Goal: Navigation & Orientation: Find specific page/section

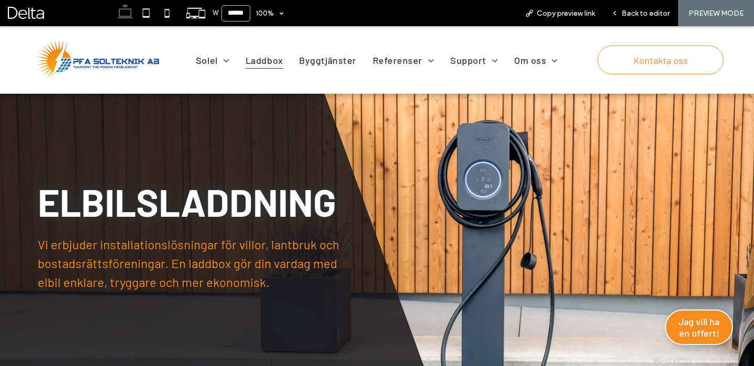
click at [136, 61] on img at bounding box center [98, 60] width 122 height 40
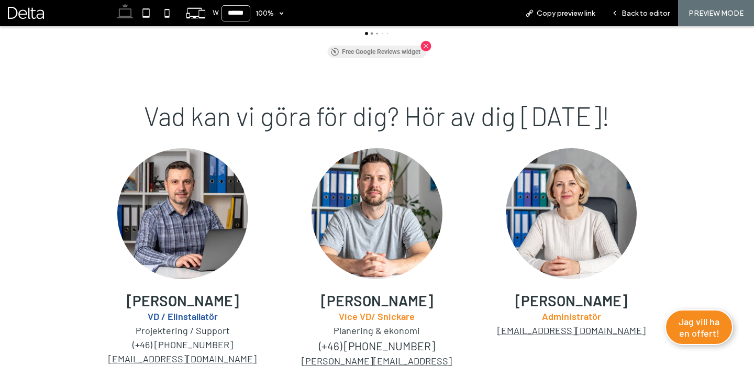
scroll to position [1316, 0]
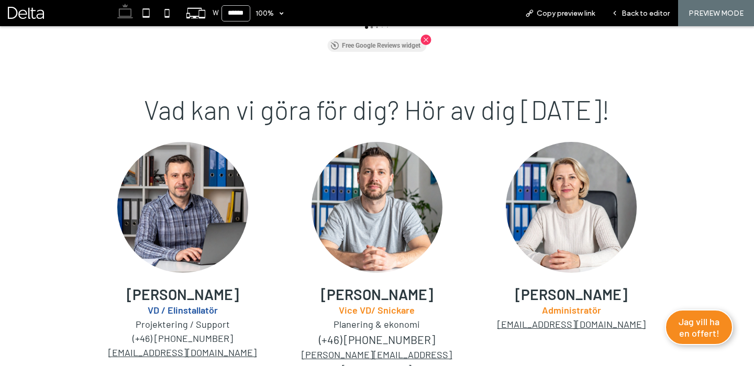
click at [636, 326] on div "[PERSON_NAME] VD / Elinstallatör Projektering / Support (+46) [PHONE_NUMBER] [E…" at bounding box center [377, 274] width 628 height 264
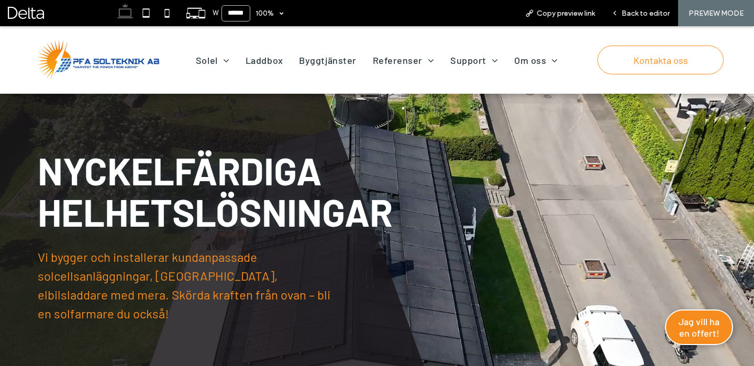
scroll to position [0, 0]
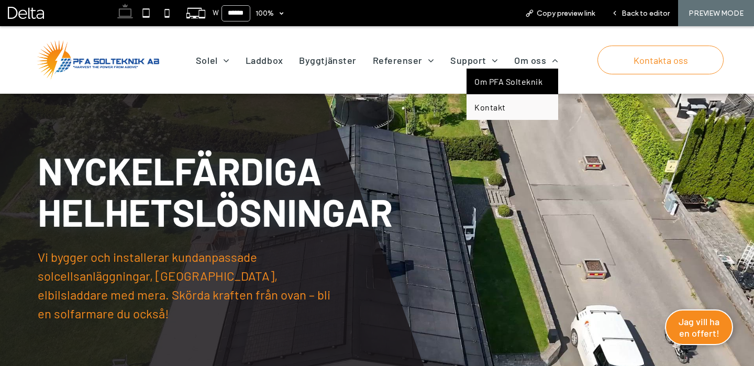
click at [524, 79] on span "Om PFA Solteknik" at bounding box center [508, 81] width 68 height 10
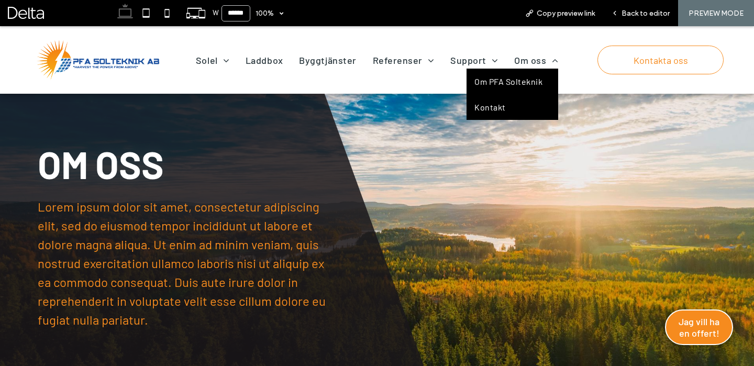
click at [505, 105] on span "Kontakt" at bounding box center [489, 107] width 31 height 10
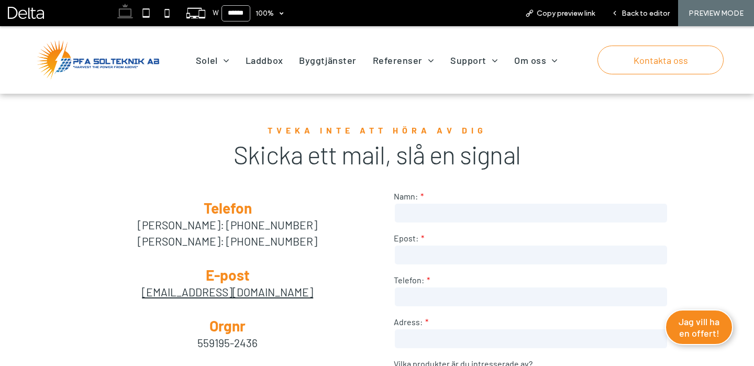
click at [129, 62] on img at bounding box center [98, 60] width 122 height 40
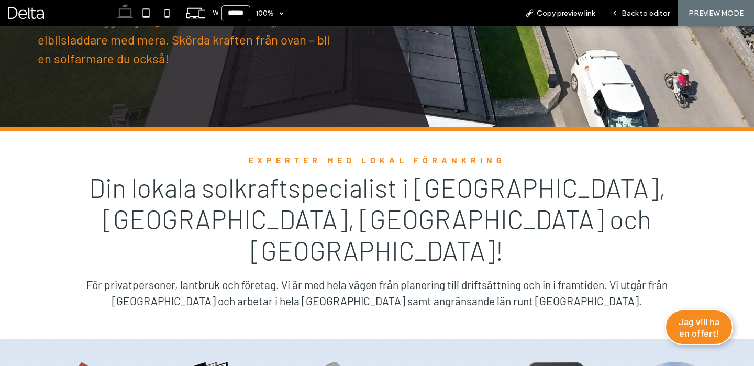
scroll to position [269, 0]
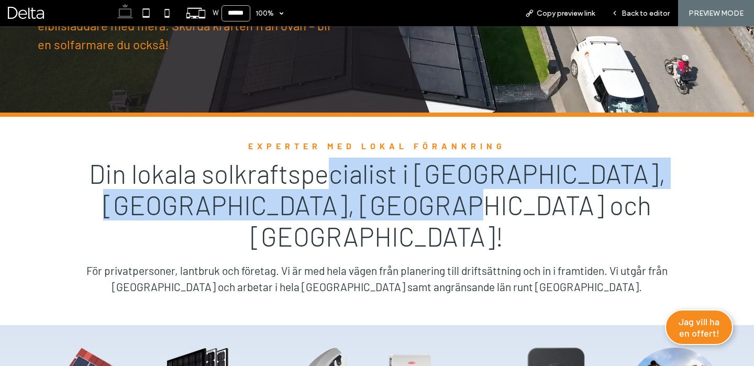
drag, startPoint x: 538, startPoint y: 206, endPoint x: 345, endPoint y: 172, distance: 195.6
click at [345, 172] on h2 "Din lokala solkraftspecialist i [GEOGRAPHIC_DATA], [GEOGRAPHIC_DATA], [GEOGRAPH…" at bounding box center [376, 205] width 583 height 94
click at [348, 181] on span "Din lokala solkraftspecialist i [GEOGRAPHIC_DATA], [GEOGRAPHIC_DATA], [GEOGRAPH…" at bounding box center [377, 205] width 576 height 94
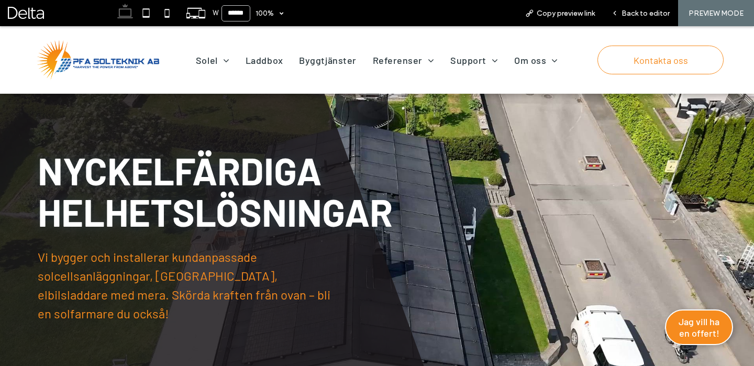
scroll to position [0, 0]
click at [270, 61] on span "Laddbox" at bounding box center [264, 60] width 38 height 17
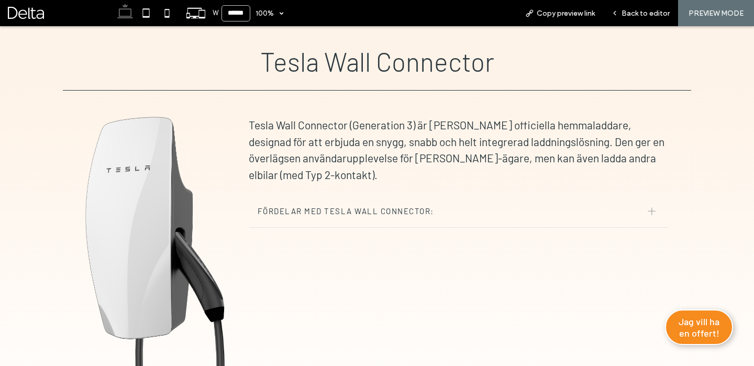
scroll to position [1706, 0]
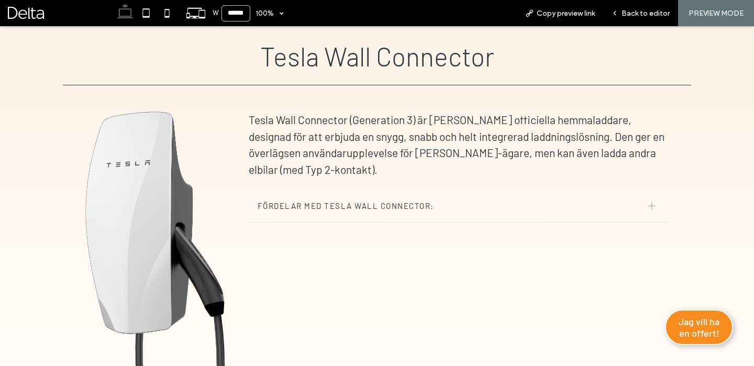
click at [387, 208] on div "Fördelar med Tesla Wall Connector:" at bounding box center [458, 205] width 419 height 33
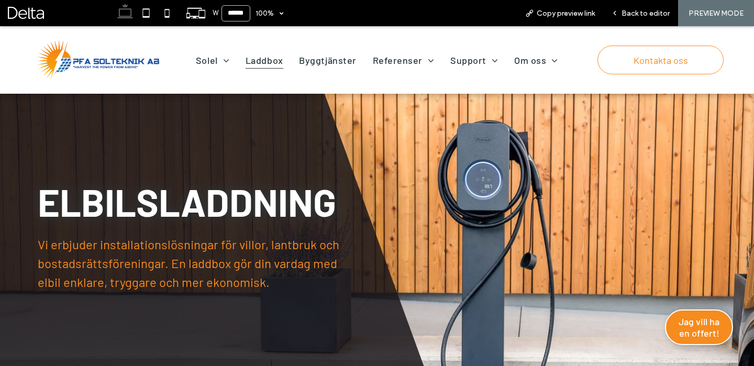
scroll to position [0, 0]
click at [88, 63] on img at bounding box center [98, 60] width 122 height 40
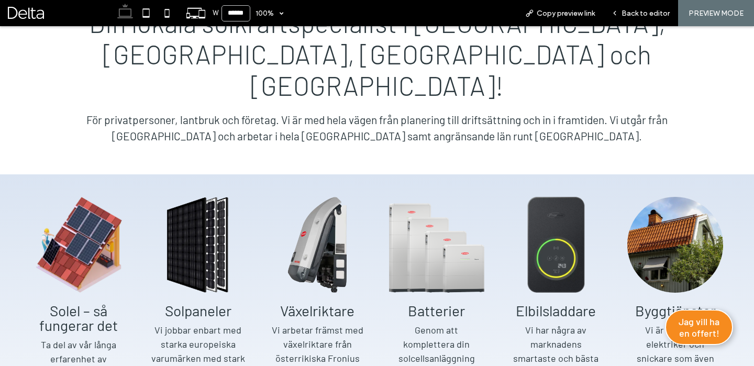
scroll to position [420, 0]
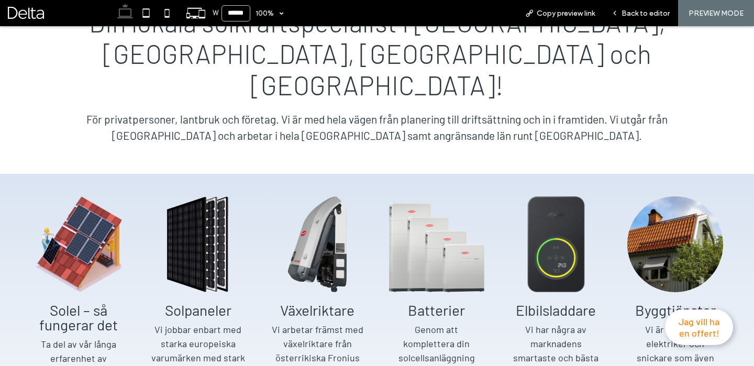
click at [704, 328] on span "Jag vill ha en offert!" at bounding box center [698, 327] width 45 height 23
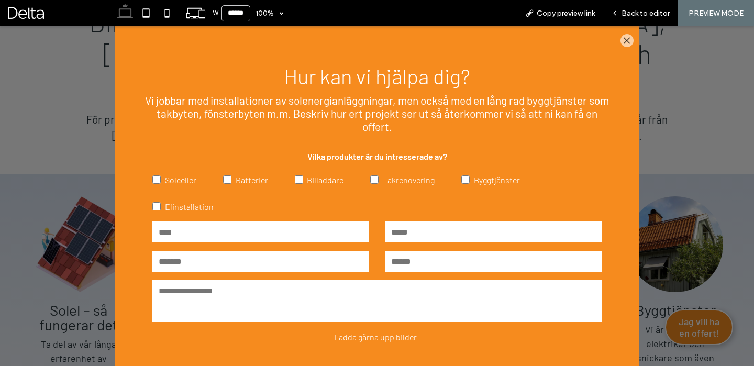
click at [238, 179] on span "Batterier" at bounding box center [252, 180] width 32 height 10
click at [329, 180] on span "Billaddare" at bounding box center [325, 180] width 37 height 10
click at [312, 180] on span "Billaddare" at bounding box center [325, 180] width 37 height 10
click at [237, 180] on span "Batterier" at bounding box center [252, 180] width 32 height 10
click at [624, 39] on icon ".st0-1091118977{fill-rule:evenodd;clip-rule:evenodd;}" at bounding box center [626, 40] width 7 height 13
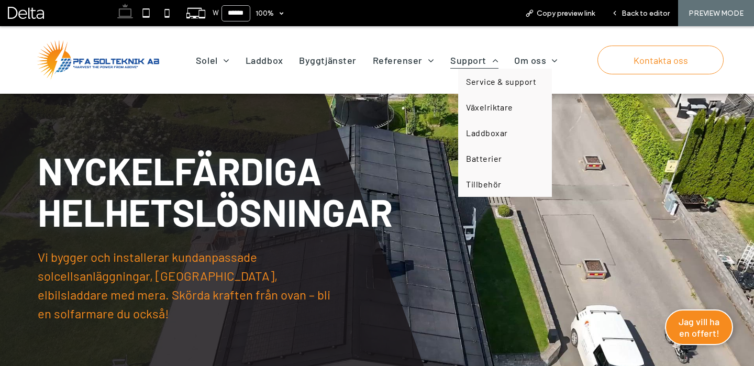
scroll to position [0, 0]
click at [492, 136] on span "Laddboxar" at bounding box center [486, 133] width 41 height 10
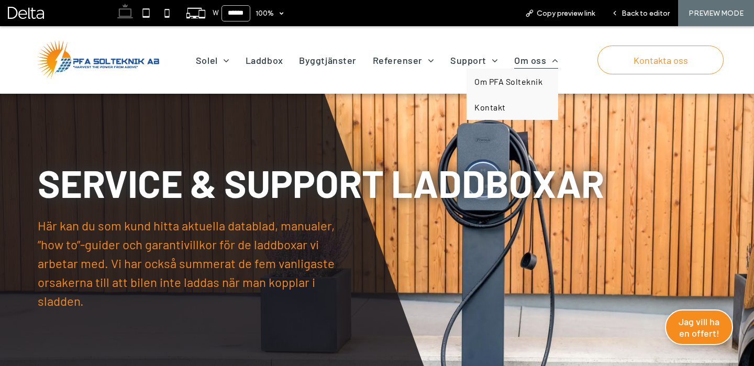
click at [538, 61] on span "Om oss" at bounding box center [536, 60] width 44 height 17
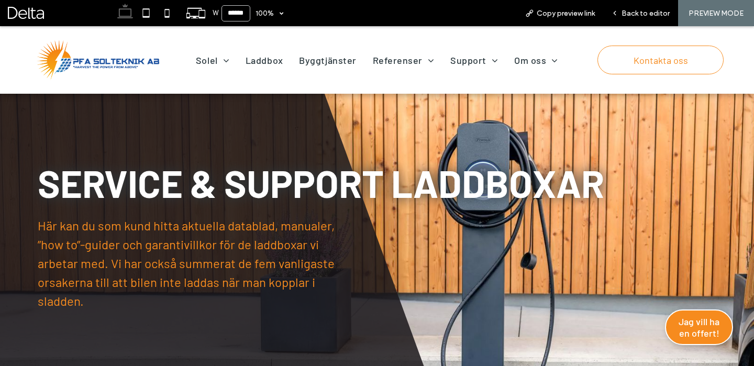
click at [526, 79] on span "Om PFA Solteknik" at bounding box center [508, 76] width 68 height 10
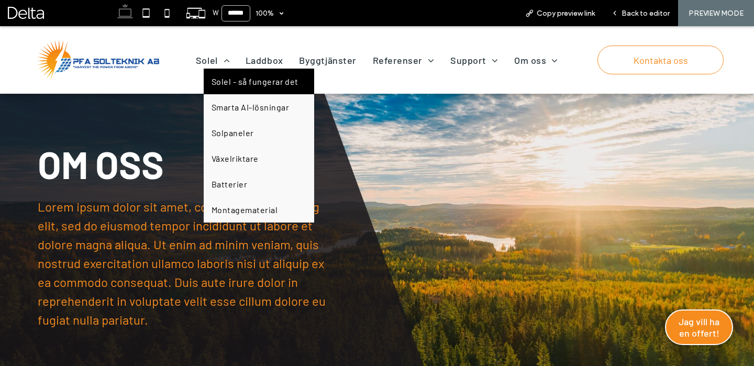
click at [229, 81] on span "Solel - så fungerar det" at bounding box center [254, 81] width 87 height 10
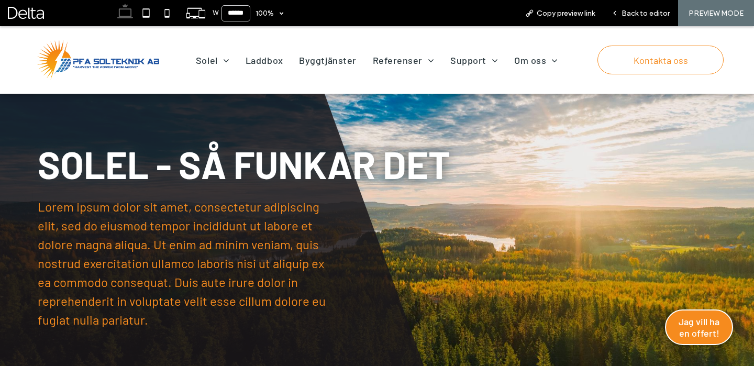
click at [122, 60] on img at bounding box center [98, 60] width 122 height 40
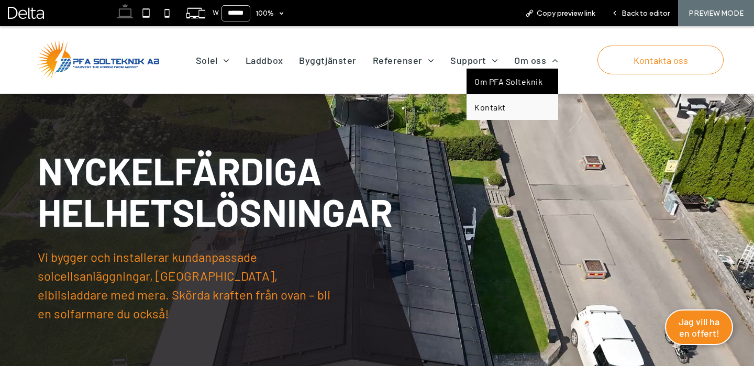
click at [521, 85] on span "Om PFA Solteknik" at bounding box center [508, 81] width 68 height 10
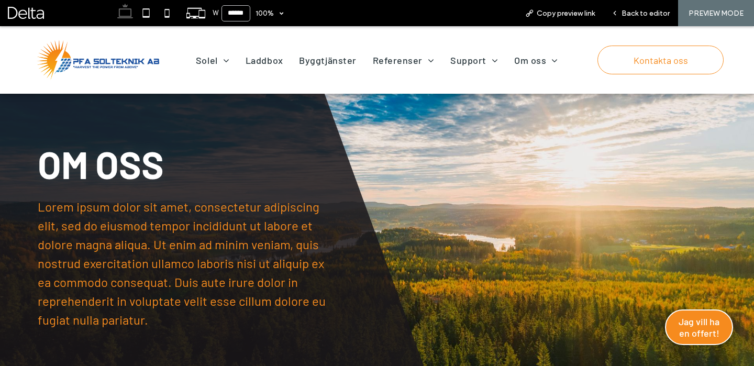
click at [125, 58] on img at bounding box center [98, 60] width 122 height 40
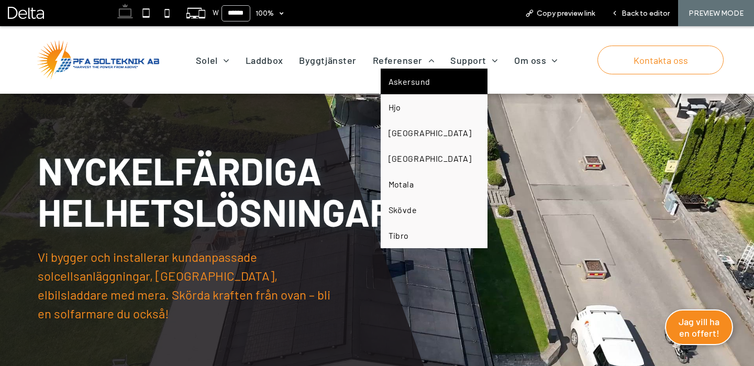
click at [402, 87] on link "Askersund" at bounding box center [434, 82] width 107 height 26
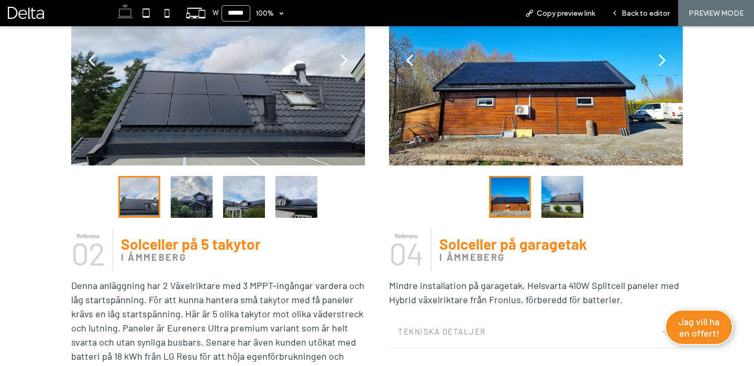
scroll to position [1002, 0]
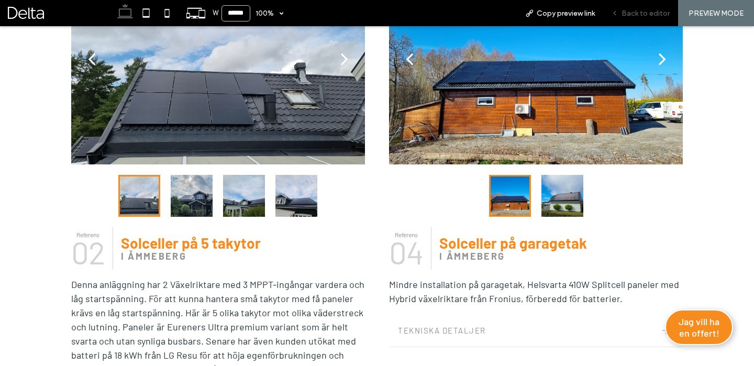
click at [641, 7] on div "Back to editor" at bounding box center [640, 13] width 75 height 26
click at [638, 18] on div "Back to editor" at bounding box center [640, 13] width 75 height 26
click at [636, 14] on span "Back to editor" at bounding box center [645, 13] width 48 height 9
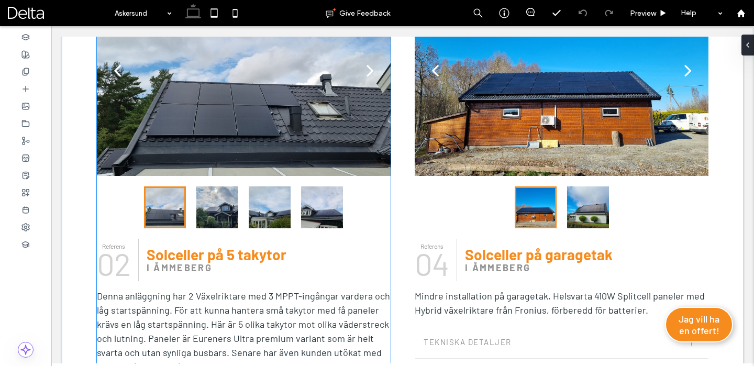
click at [117, 244] on span "02" at bounding box center [113, 263] width 33 height 38
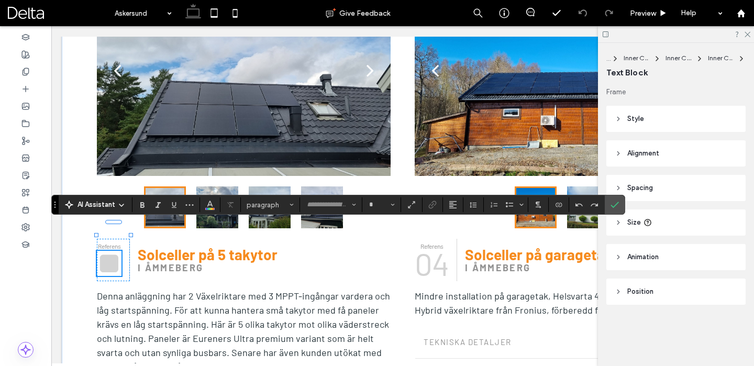
type input "******"
type input "**"
drag, startPoint x: 119, startPoint y: 237, endPoint x: 127, endPoint y: 237, distance: 7.3
click at [121, 248] on span "**" at bounding box center [109, 263] width 25 height 31
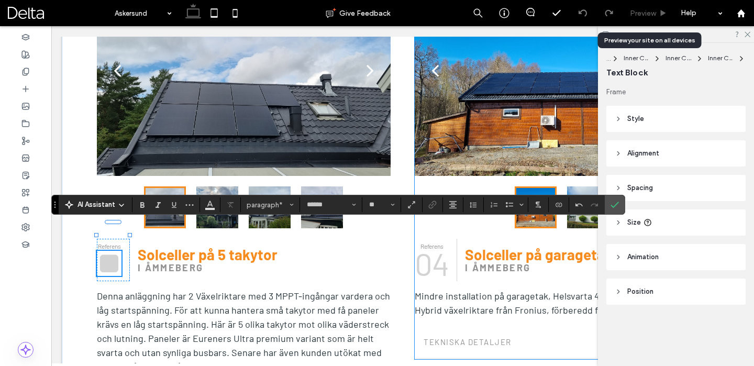
click at [645, 14] on span "Preview" at bounding box center [643, 13] width 26 height 9
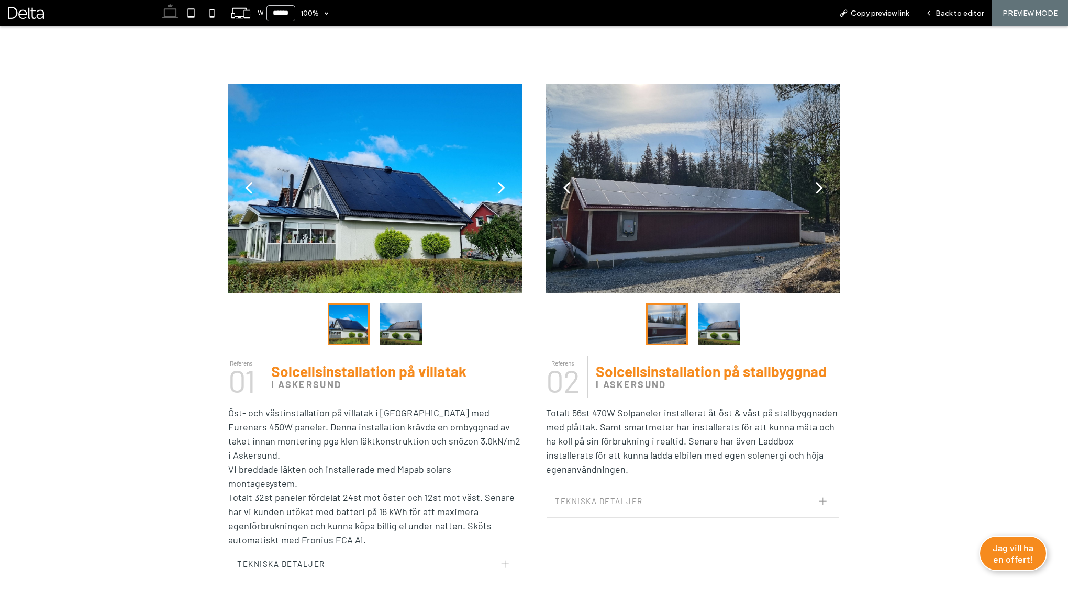
scroll to position [363, 0]
